Goal: Navigation & Orientation: Find specific page/section

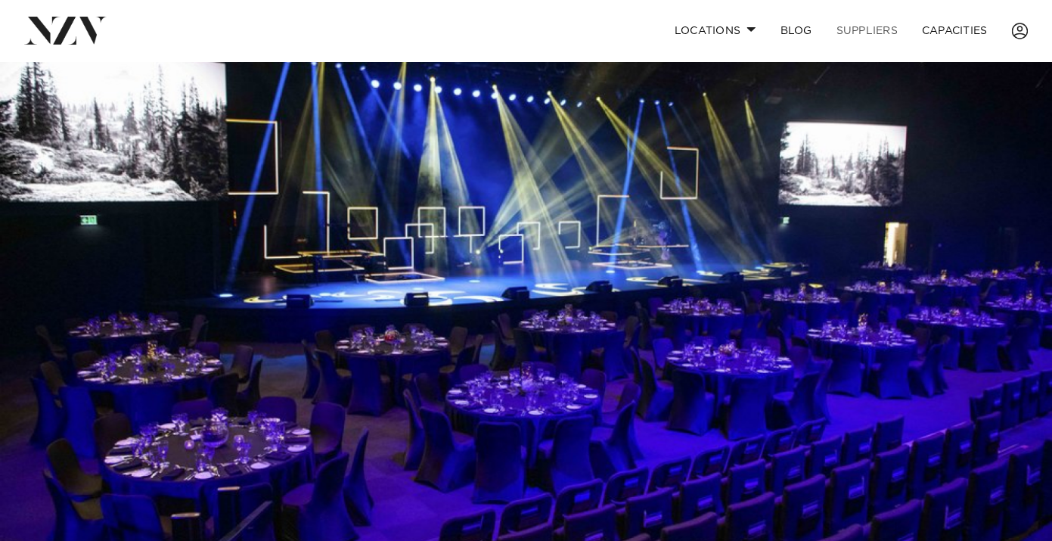
click at [868, 31] on link "SUPPLIERS" at bounding box center [866, 30] width 85 height 33
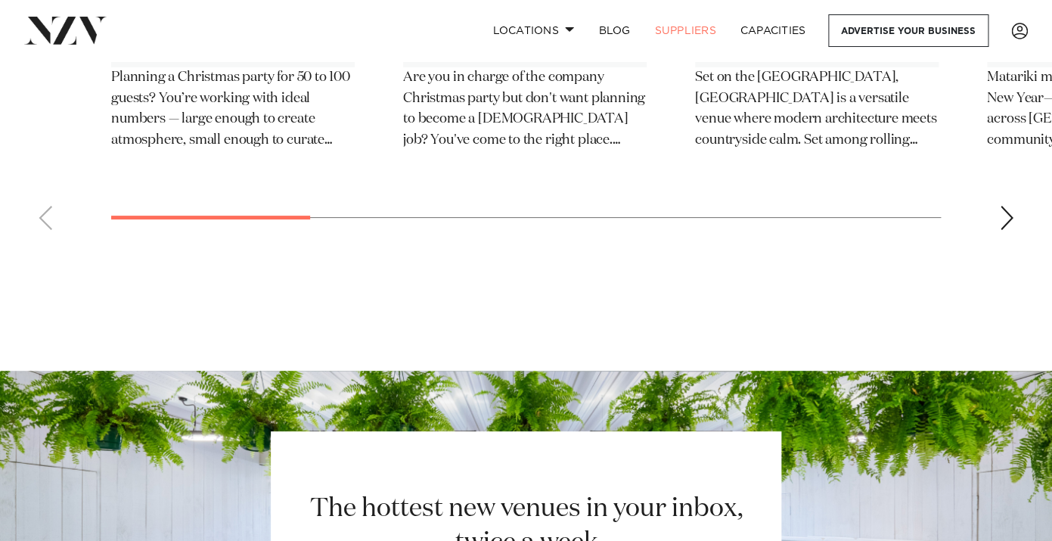
scroll to position [2154, 0]
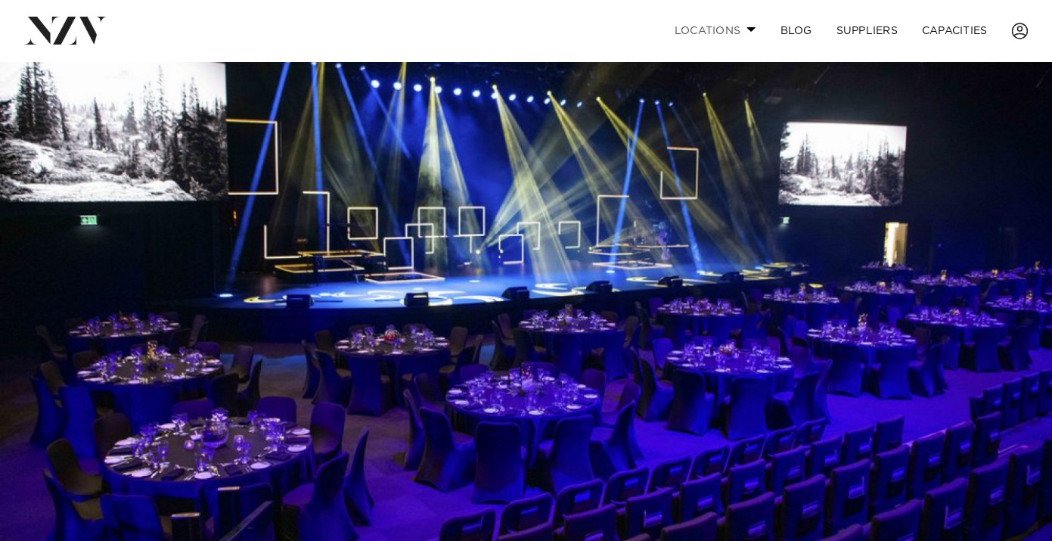
click at [726, 30] on link "Locations" at bounding box center [715, 30] width 106 height 33
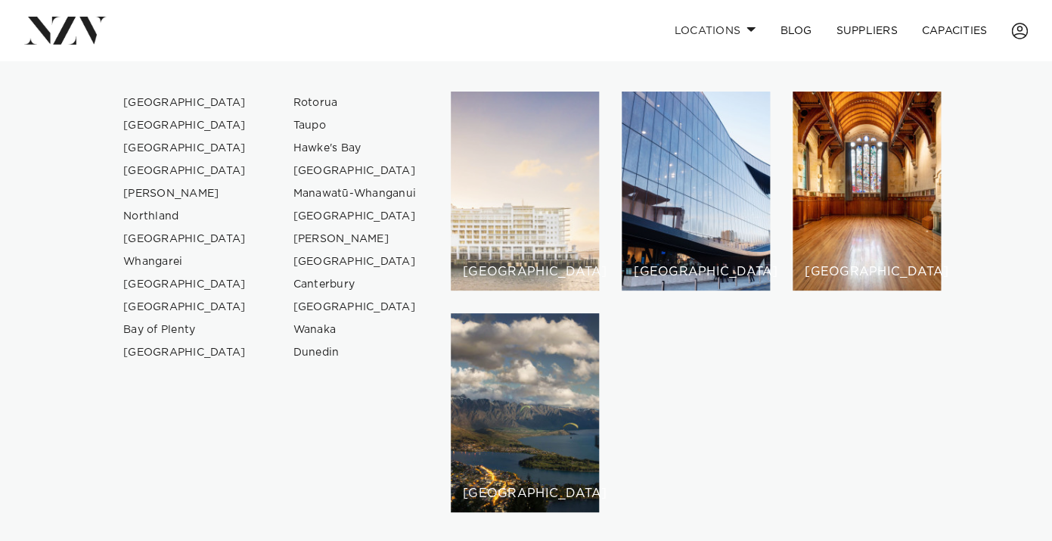
click at [526, 184] on div "[GEOGRAPHIC_DATA]" at bounding box center [525, 191] width 148 height 199
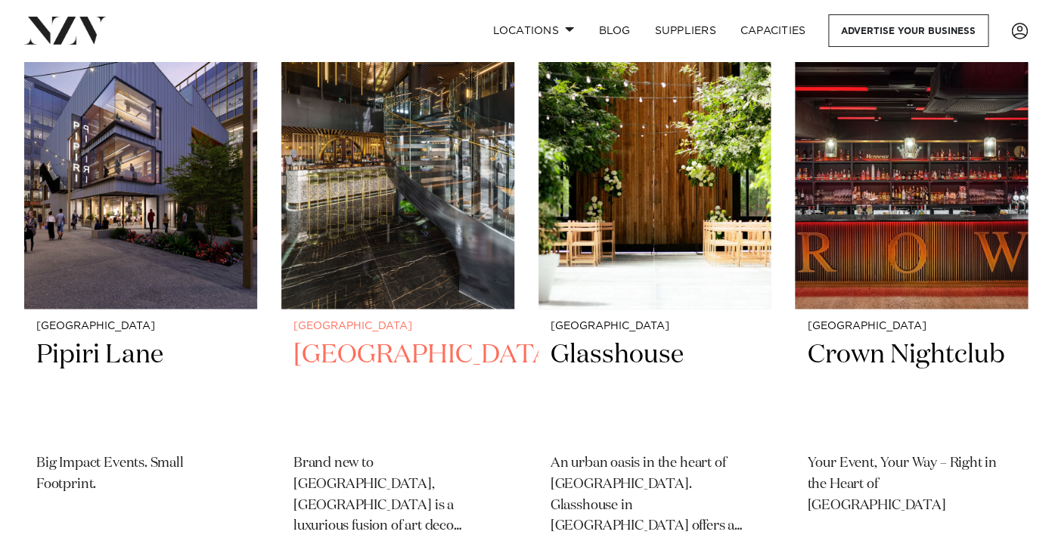
scroll to position [679, 0]
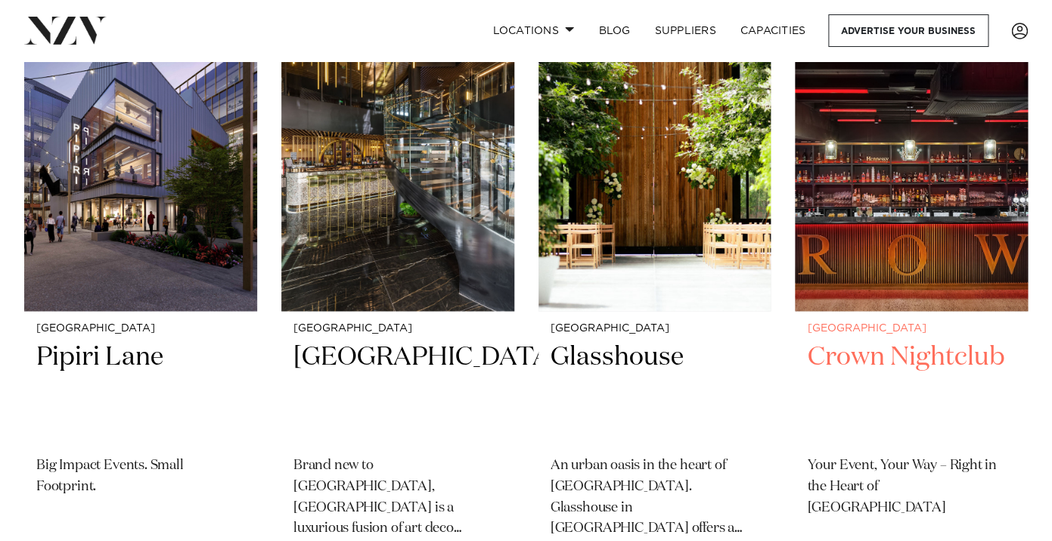
click at [888, 222] on img at bounding box center [911, 154] width 233 height 312
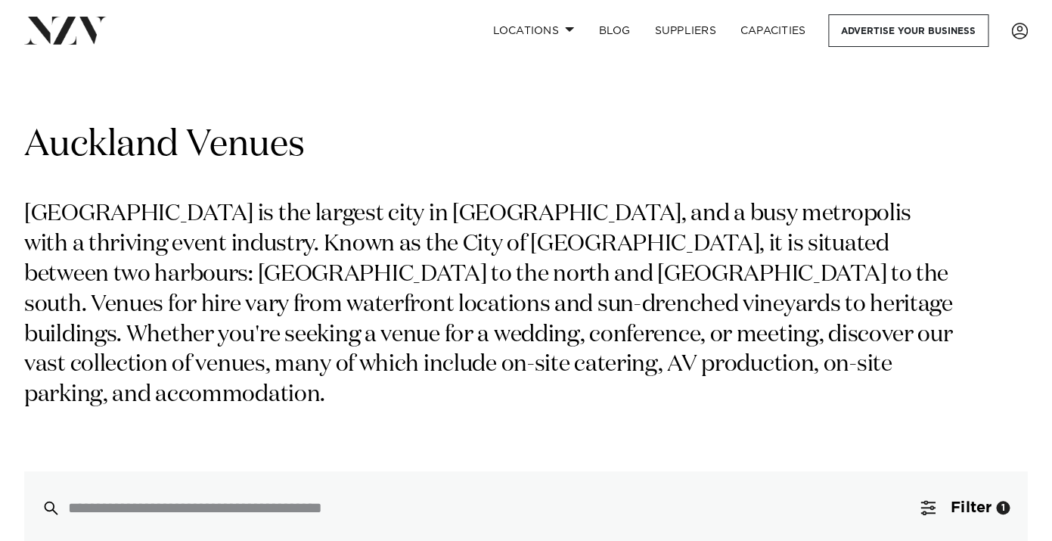
click at [49, 59] on nav "Locations Auckland Wellington Christchurch Queenstown Hamilton Northland Bay of…" at bounding box center [526, 30] width 1052 height 61
click at [75, 38] on img at bounding box center [65, 30] width 82 height 27
click at [79, 31] on img at bounding box center [65, 30] width 82 height 27
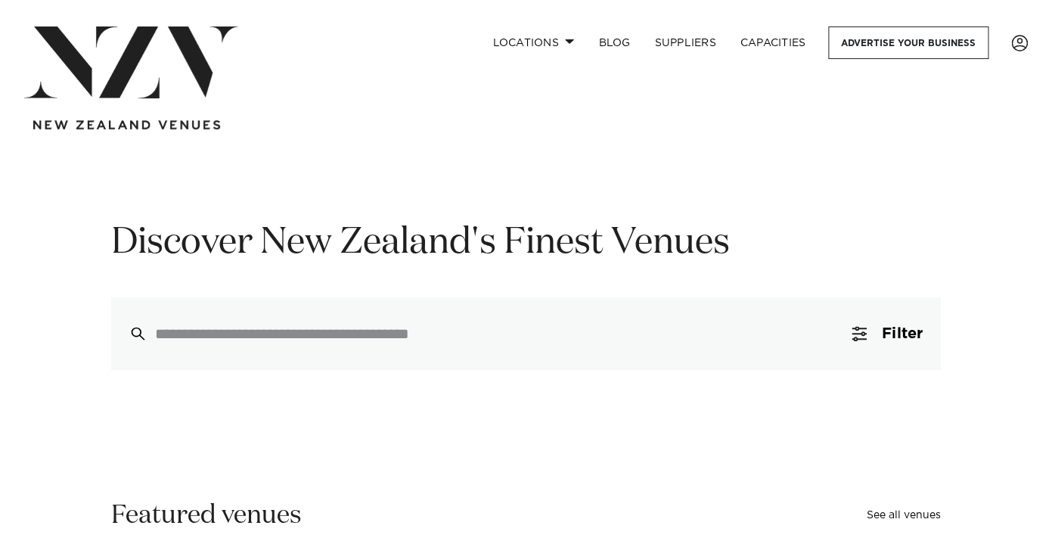
scroll to position [2, 0]
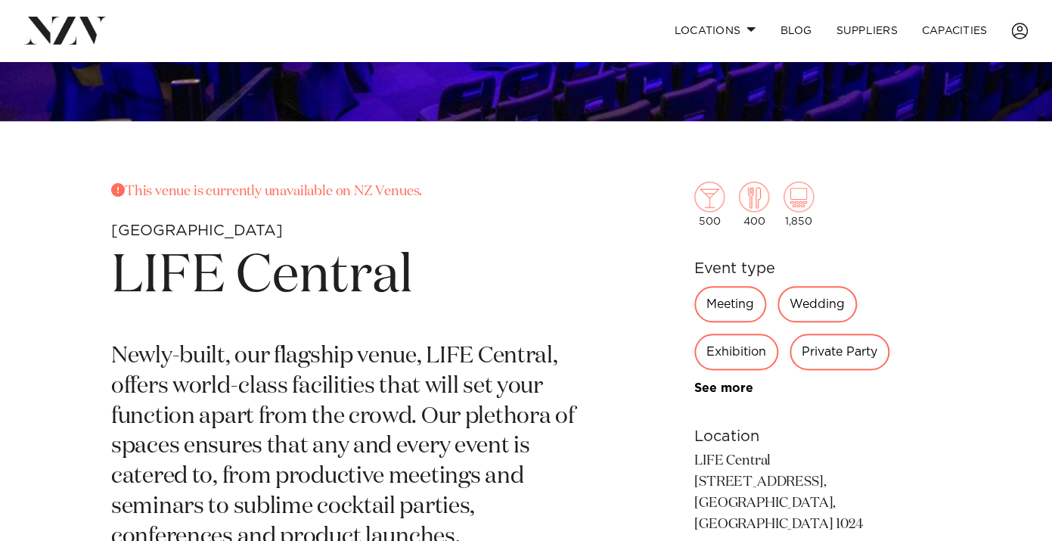
scroll to position [435, 0]
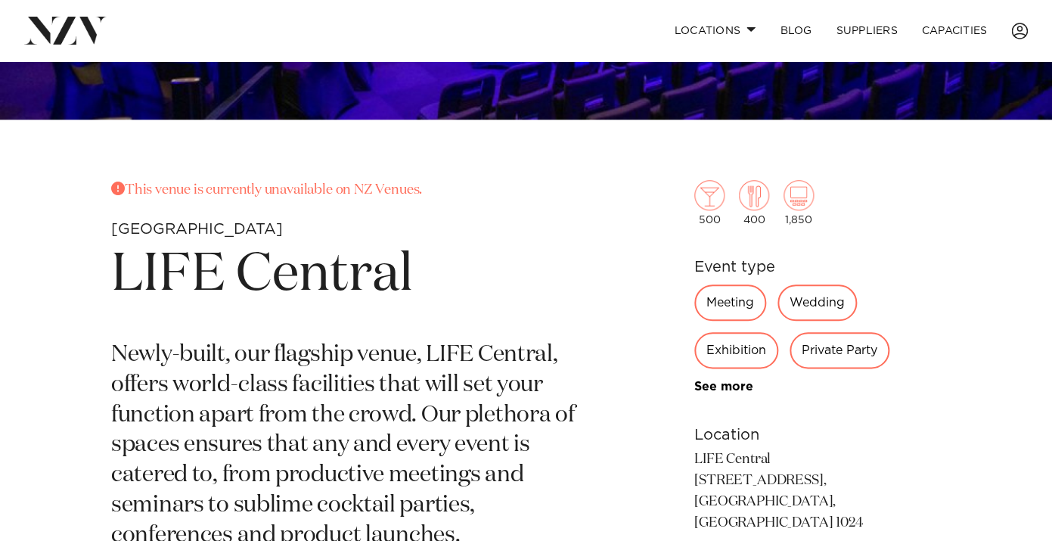
click at [238, 272] on h1 "LIFE Central" at bounding box center [349, 276] width 476 height 70
